Goal: Information Seeking & Learning: Learn about a topic

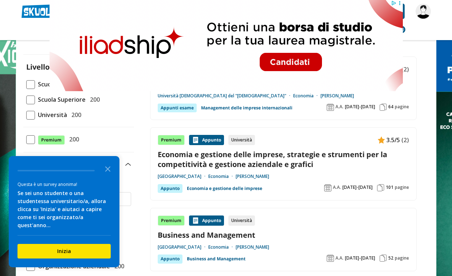
scroll to position [61, 0]
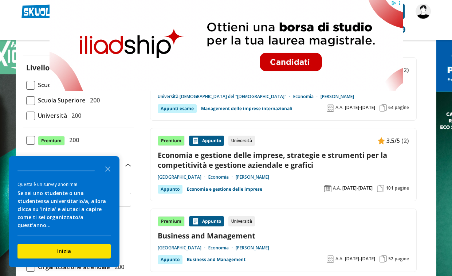
click at [48, 118] on span "Università" at bounding box center [51, 115] width 32 height 9
click at [26, 115] on input "Università 200" at bounding box center [26, 115] width 0 height 0
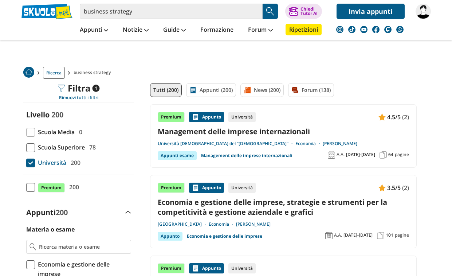
scroll to position [16, 0]
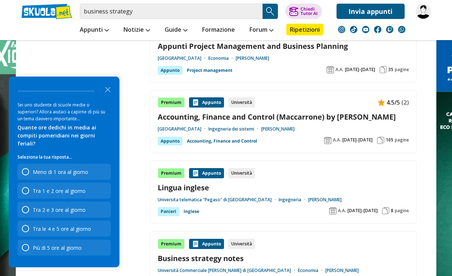
scroll to position [1163, 0]
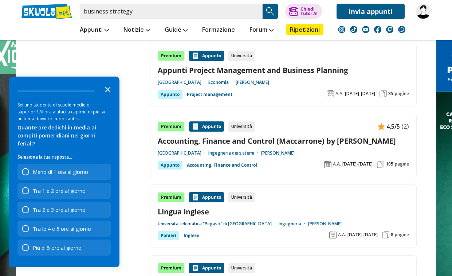
click at [109, 96] on icon "Close the survey" at bounding box center [108, 89] width 15 height 15
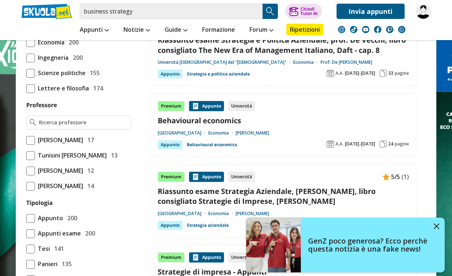
scroll to position [479, 0]
click at [82, 126] on input "Professore" at bounding box center [83, 121] width 89 height 7
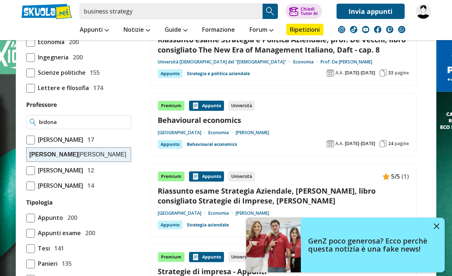
type input "bidona"
drag, startPoint x: 82, startPoint y: 137, endPoint x: 118, endPoint y: 185, distance: 59.9
click at [118, 175] on label "Perrone Giovanni 12" at bounding box center [78, 169] width 105 height 9
click at [26, 170] on input "Perrone Giovanni 12" at bounding box center [26, 170] width 0 height 0
